Goal: Information Seeking & Learning: Learn about a topic

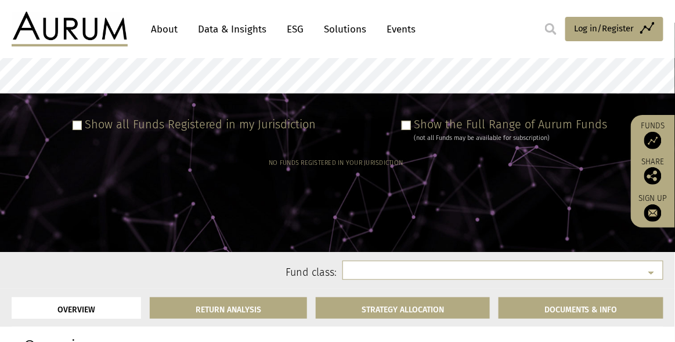
select select
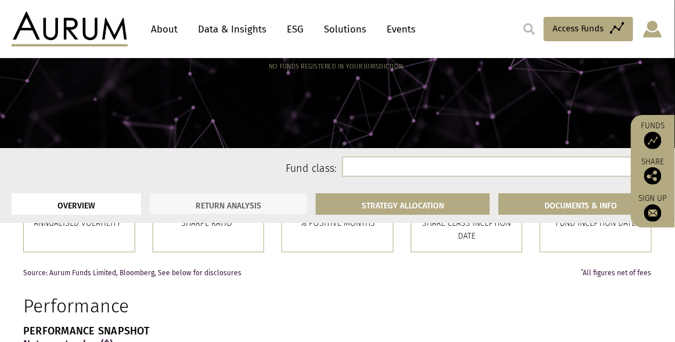
scroll to position [368, 0]
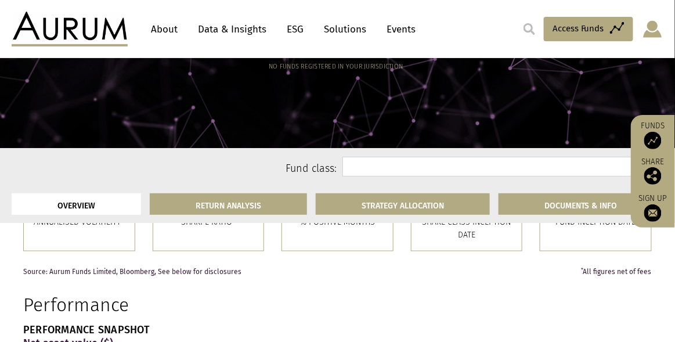
click at [419, 165] on select at bounding box center [502, 167] width 321 height 20
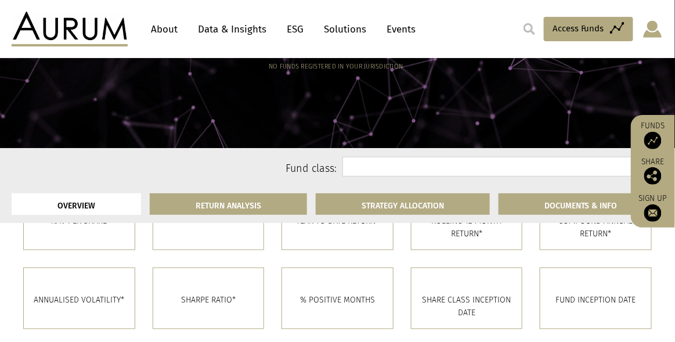
scroll to position [290, 0]
click at [592, 166] on select at bounding box center [502, 167] width 321 height 20
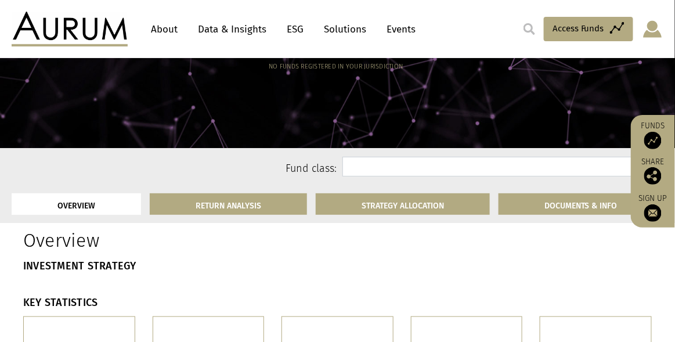
scroll to position [0, 0]
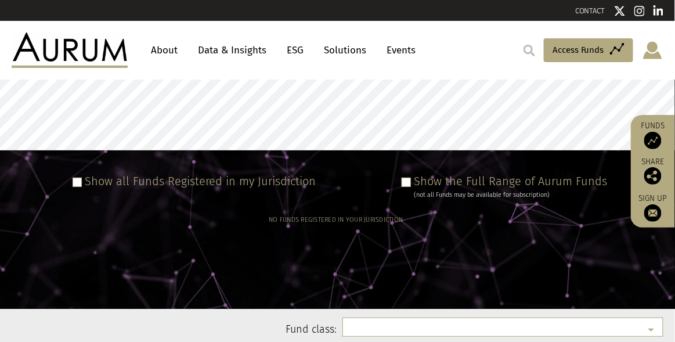
click at [466, 182] on label "Show the Full Range of Aurum Funds" at bounding box center [510, 181] width 193 height 14
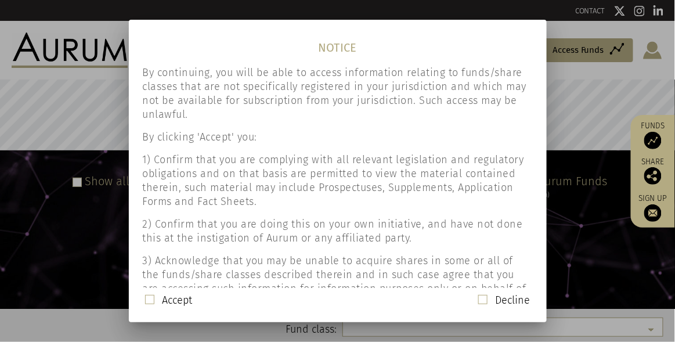
click at [155, 303] on div "Accept" at bounding box center [169, 300] width 48 height 15
click at [146, 298] on span at bounding box center [149, 299] width 9 height 9
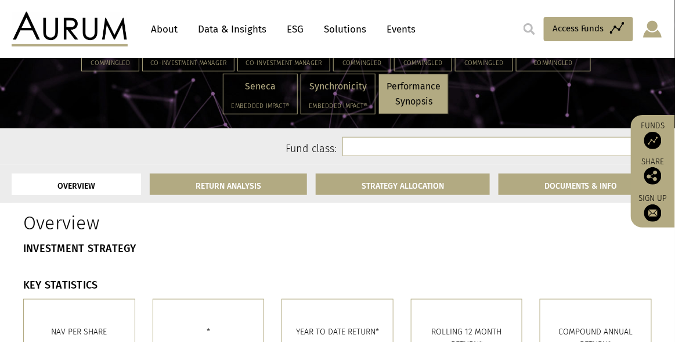
select select "**********"
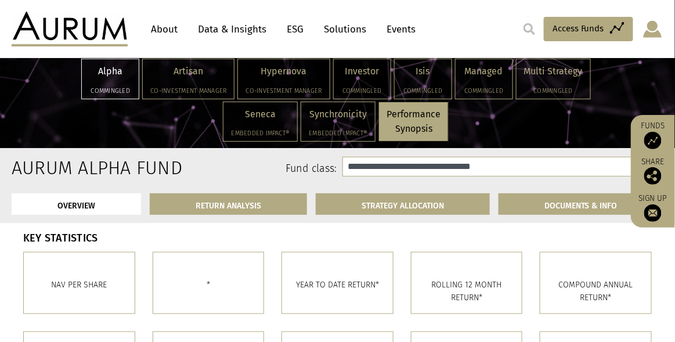
scroll to position [222, 0]
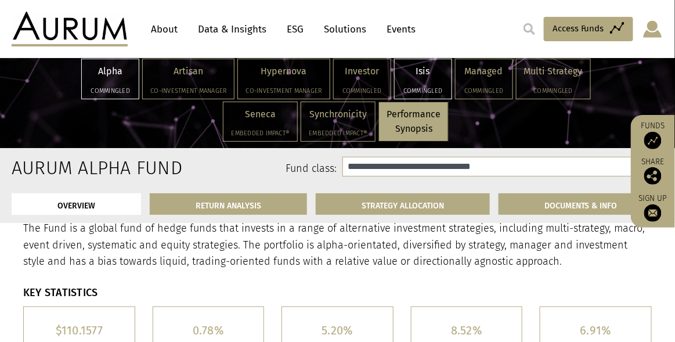
click at [411, 79] on div "Isis Commingled" at bounding box center [423, 78] width 57 height 39
select select "**********"
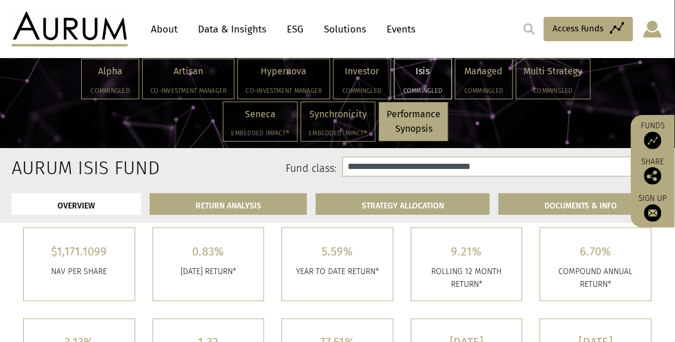
scroll to position [318, 0]
click at [117, 78] on div "Alpha Commingled" at bounding box center [110, 78] width 57 height 39
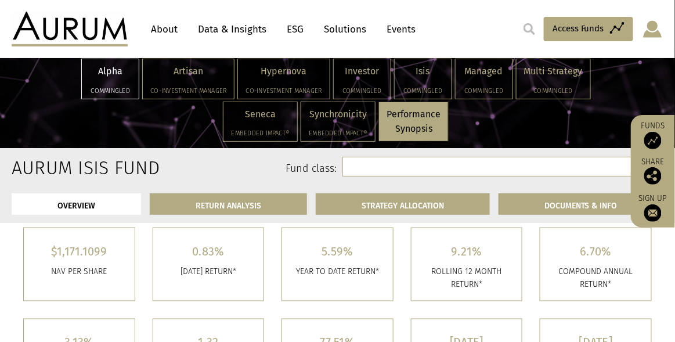
select select "**********"
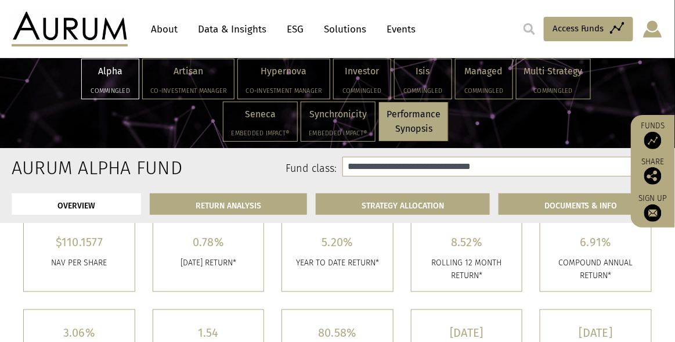
scroll to position [303, 0]
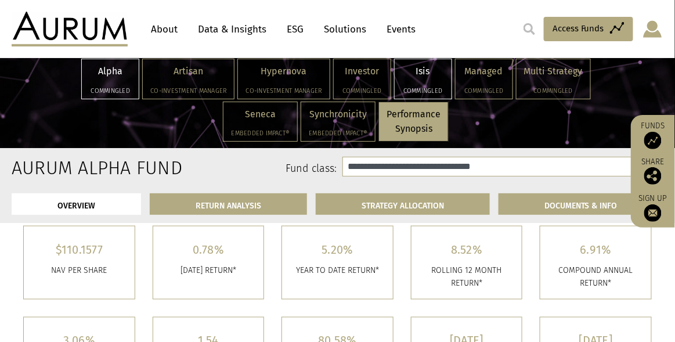
click at [407, 79] on div "Isis Commingled" at bounding box center [423, 78] width 57 height 39
select select "**********"
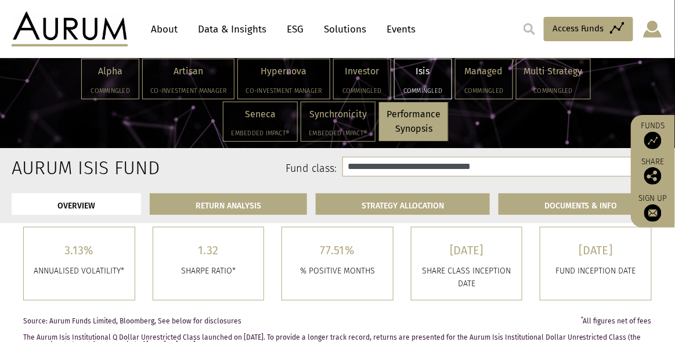
scroll to position [412, 0]
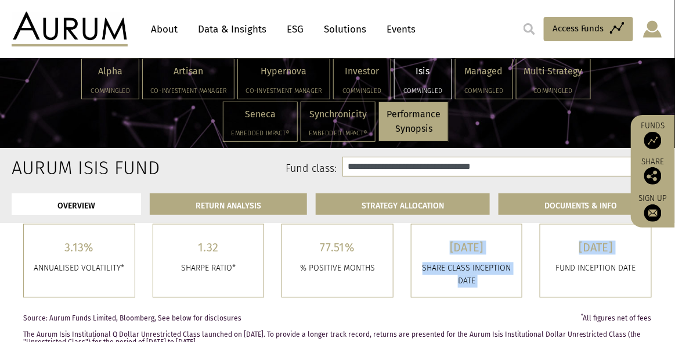
drag, startPoint x: 544, startPoint y: 255, endPoint x: 398, endPoint y: 257, distance: 145.6
click at [398, 257] on div "3.13% ANNUALISED VOLATILITY* 1.32 [PERSON_NAME] RATIO* 77.51% % POSITIVE MONTHS…" at bounding box center [338, 269] width 646 height 91
click at [401, 259] on div "77.51% % POSITIVE MONTHS" at bounding box center [337, 261] width 129 height 74
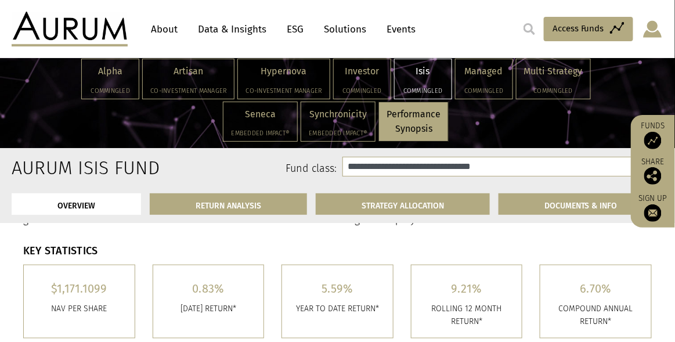
scroll to position [281, 0]
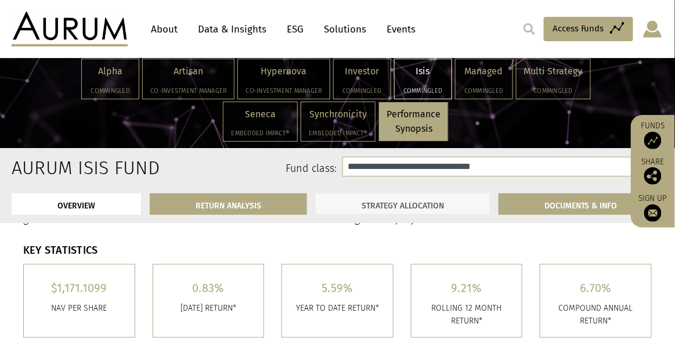
click at [430, 200] on link "STRATEGY ALLOCATION" at bounding box center [403, 203] width 174 height 21
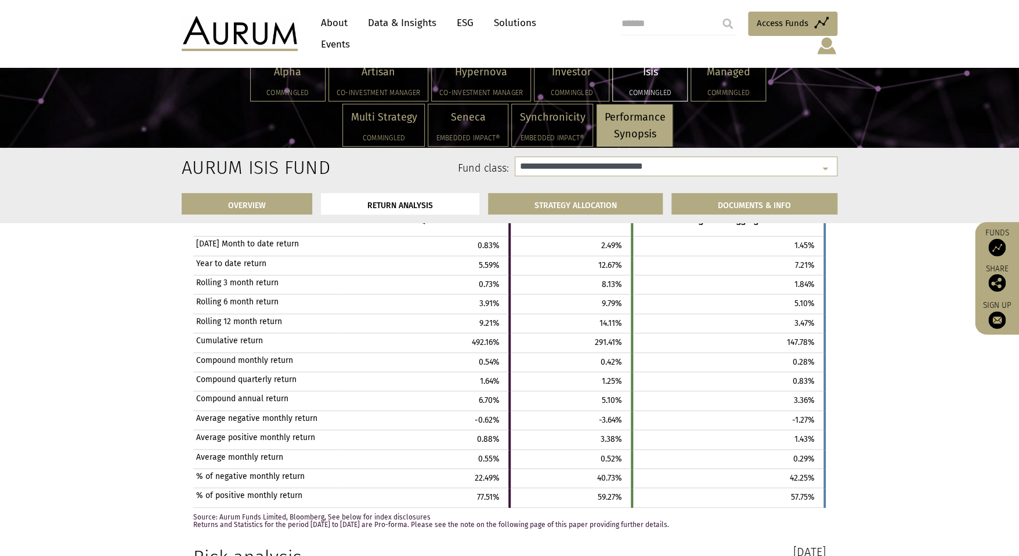
scroll to position [2235, 0]
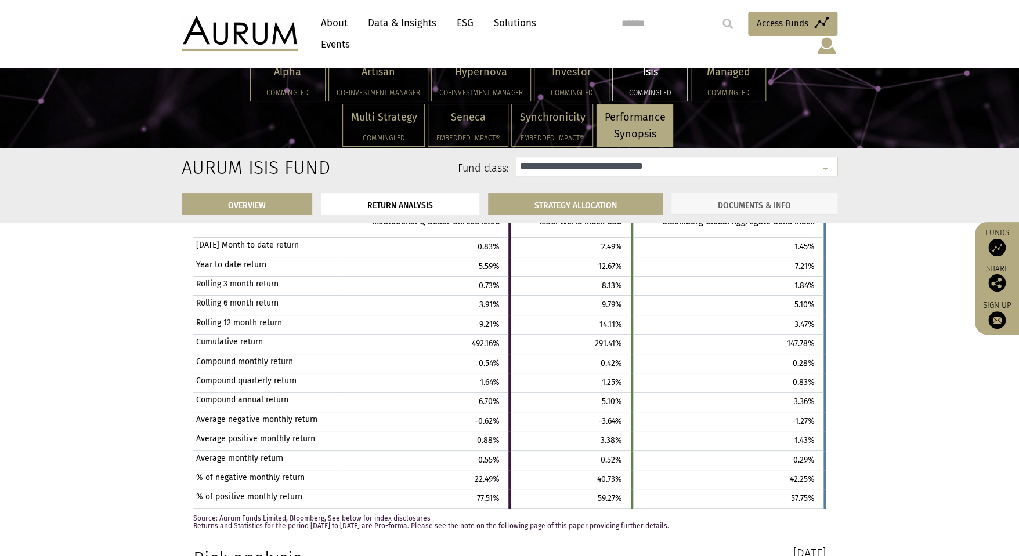
click at [683, 201] on link "DOCUMENTS & INFO" at bounding box center [754, 203] width 166 height 21
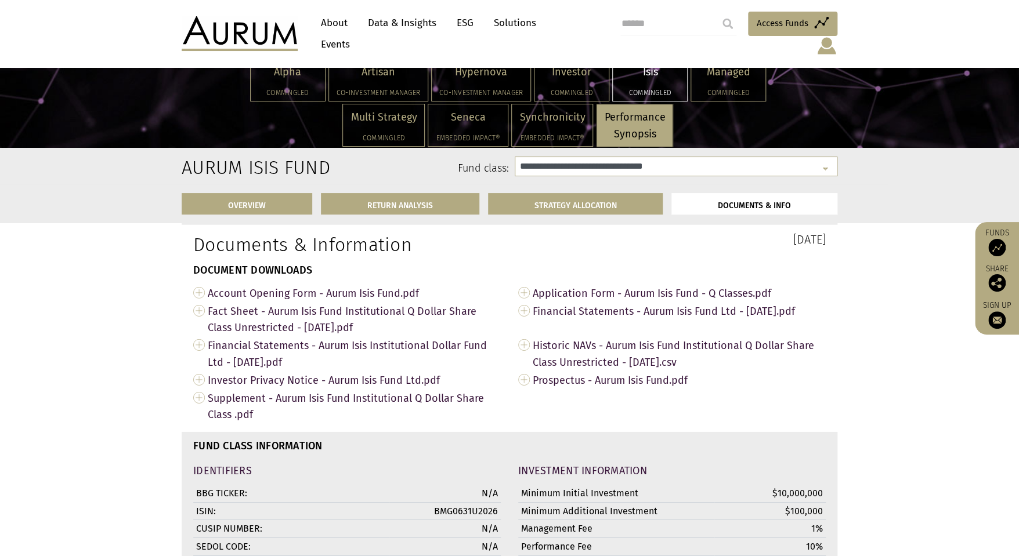
scroll to position [3996, 0]
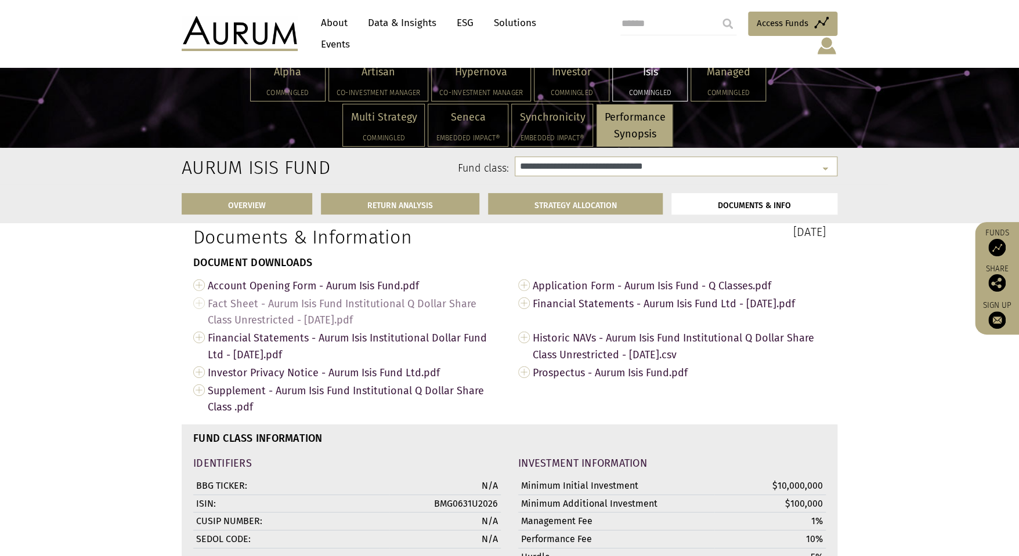
click at [200, 309] on link "Fact Sheet - Aurum Isis Fund Institutional Q Dollar Share Class Unrestricted - …" at bounding box center [346, 312] width 307 height 35
click at [237, 315] on span "Fact Sheet - Aurum Isis Fund Institutional Q Dollar Share Class Unrestricted - …" at bounding box center [354, 312] width 293 height 35
click at [290, 89] on h5 "Commingled" at bounding box center [287, 92] width 59 height 7
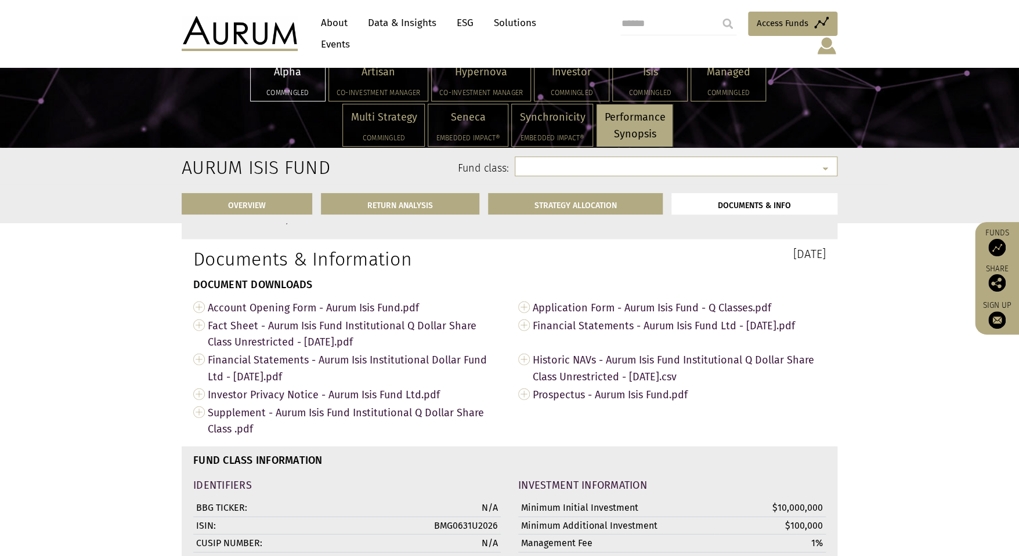
select select "**********"
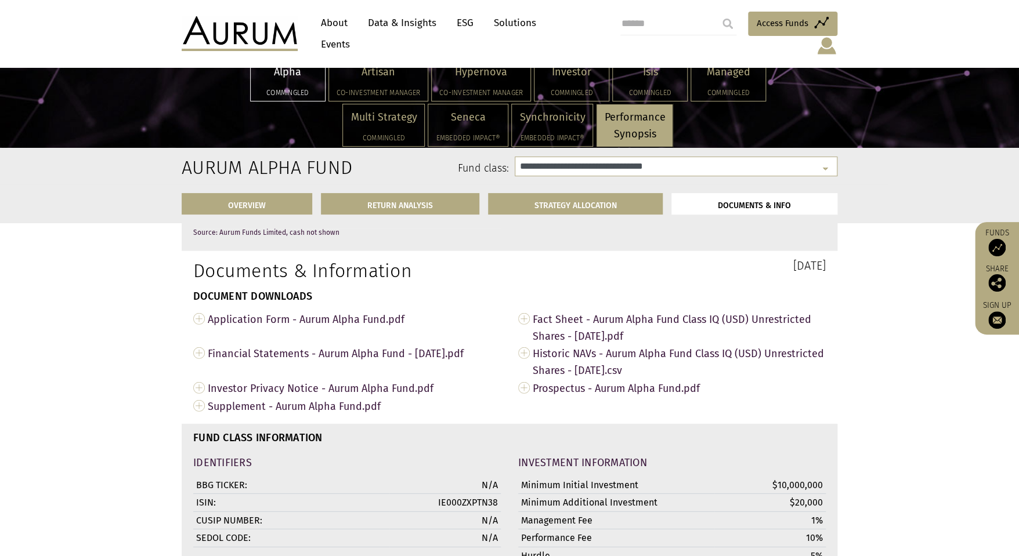
scroll to position [3882, 0]
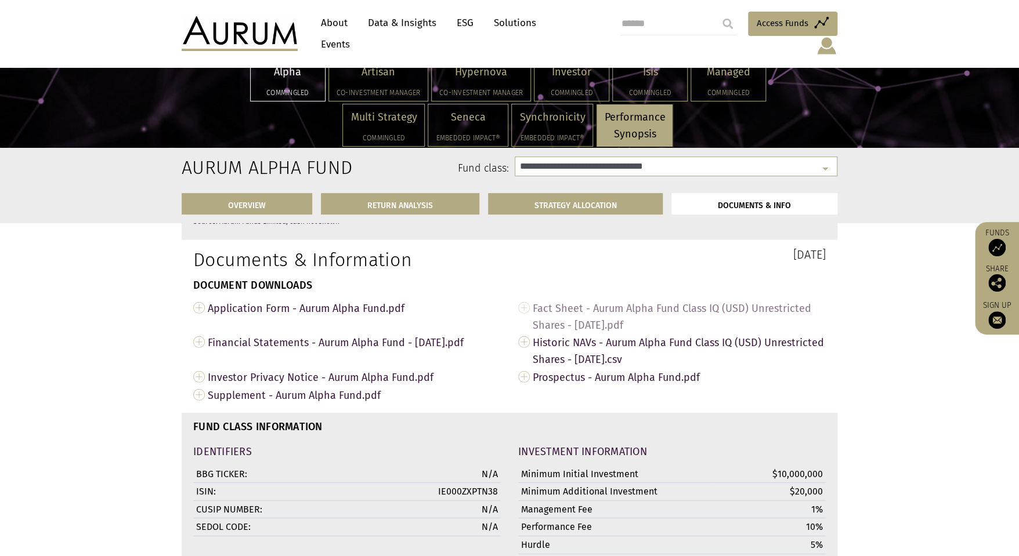
click at [590, 299] on span "Fact Sheet - Aurum Alpha Fund Class IQ (USD) Unrestricted Shares - [DATE].pdf" at bounding box center [679, 316] width 293 height 35
